Goal: Find specific page/section: Find specific page/section

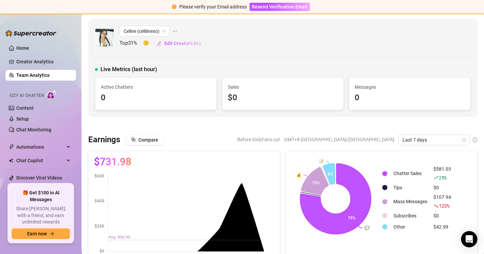
click at [35, 73] on link "Team Analytics" at bounding box center [32, 75] width 33 height 5
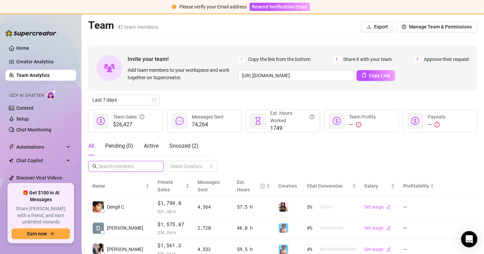
click at [106, 168] on input "text" at bounding box center [126, 166] width 56 height 7
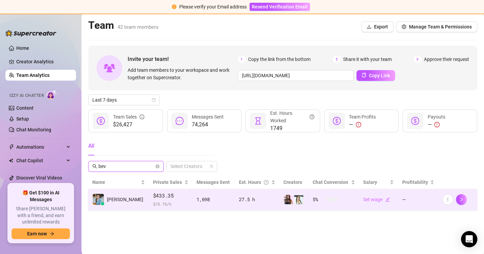
type input "bev"
click at [120, 191] on td "Beverly L." at bounding box center [118, 199] width 61 height 21
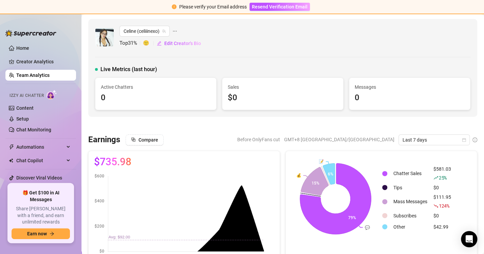
click at [35, 76] on link "Team Analytics" at bounding box center [32, 75] width 33 height 5
